Goal: Navigation & Orientation: Find specific page/section

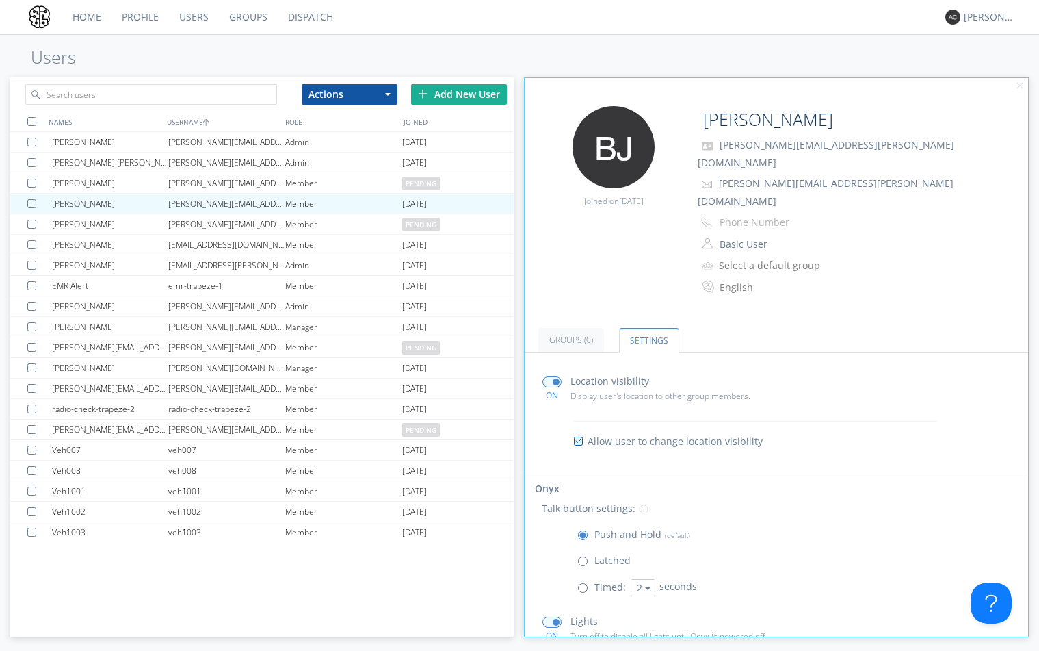
scroll to position [131, 0]
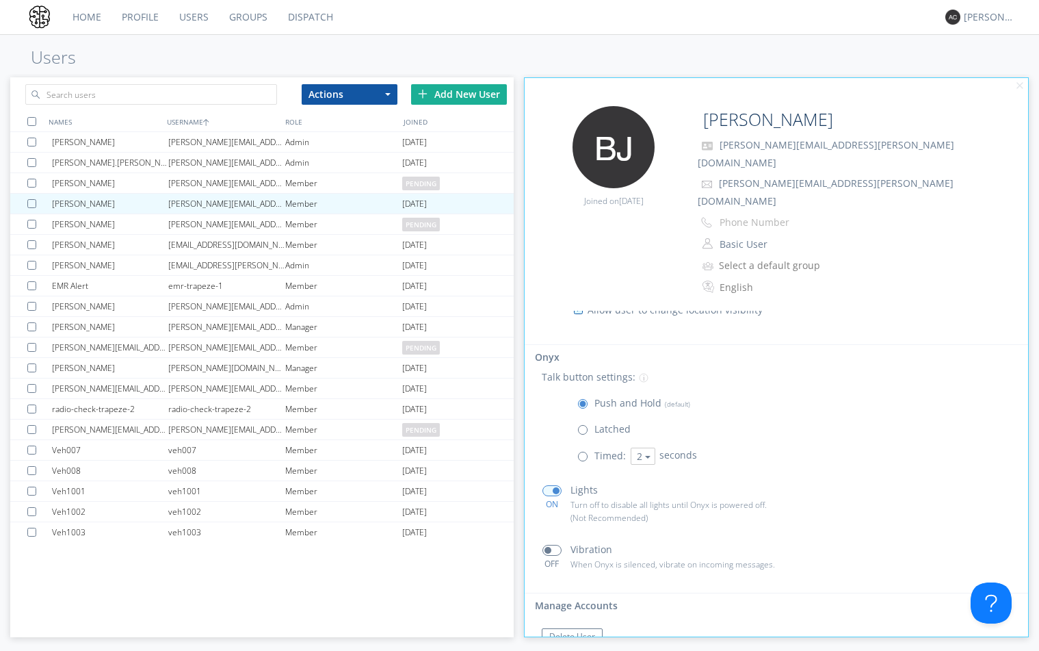
click at [146, 19] on link "Profile" at bounding box center [140, 17] width 57 height 34
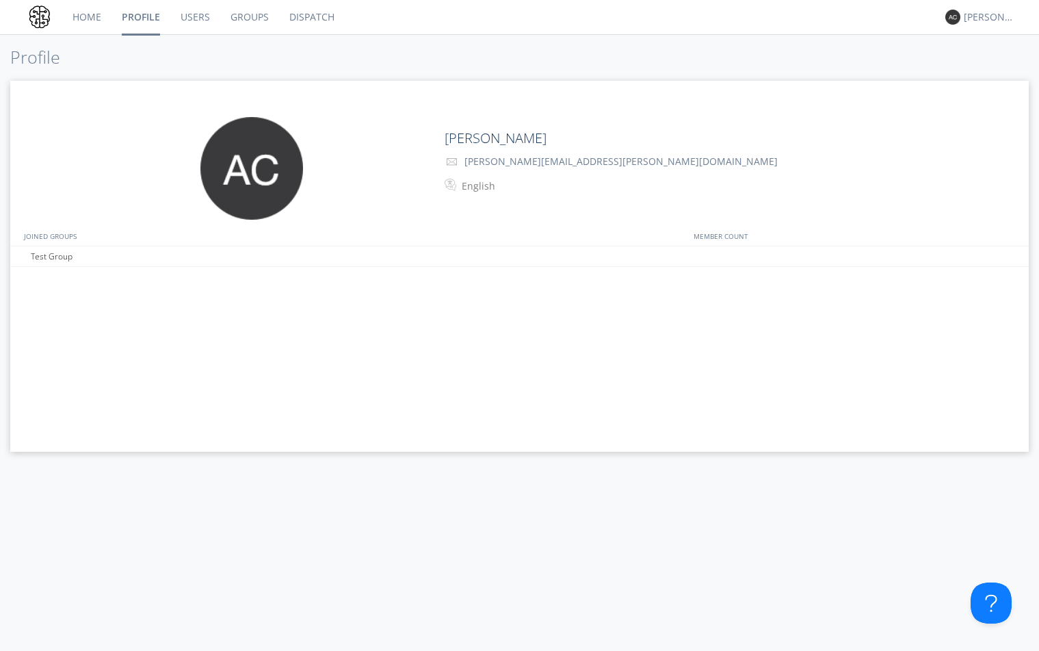
click at [213, 23] on link "Users" at bounding box center [195, 17] width 50 height 34
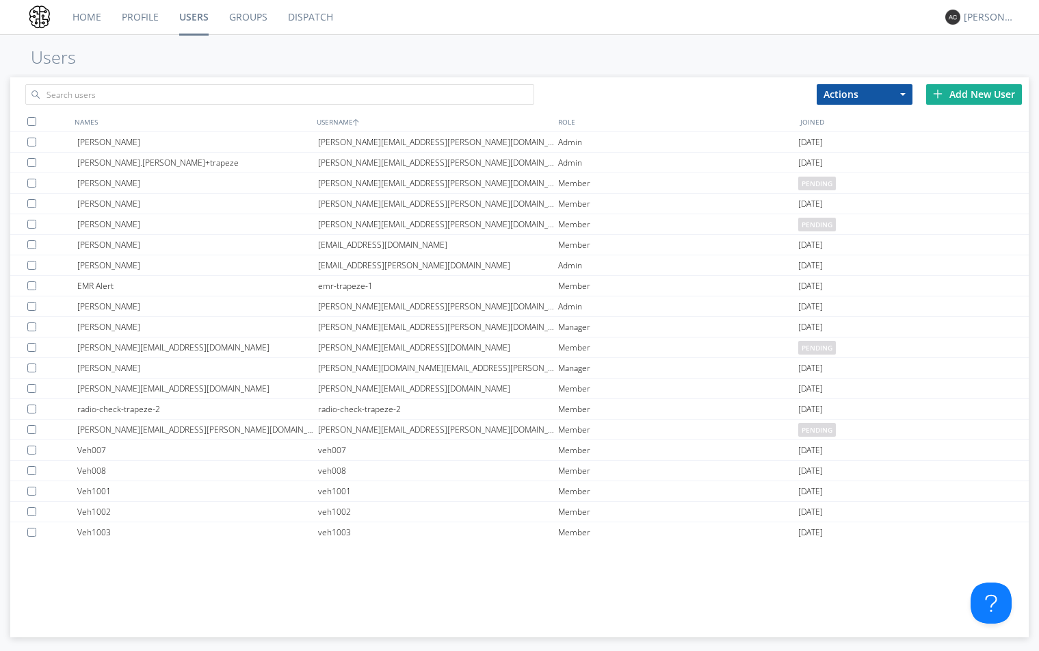
click at [165, 10] on link "Profile" at bounding box center [140, 17] width 57 height 34
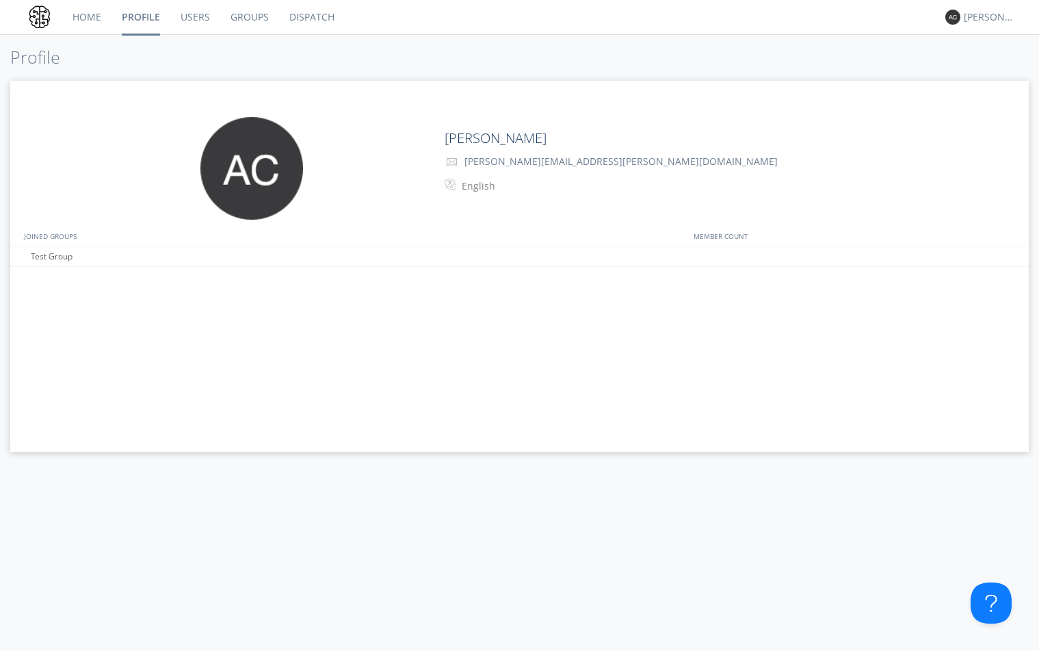
click at [92, 24] on link "Home" at bounding box center [86, 17] width 49 height 34
